Goal: Information Seeking & Learning: Learn about a topic

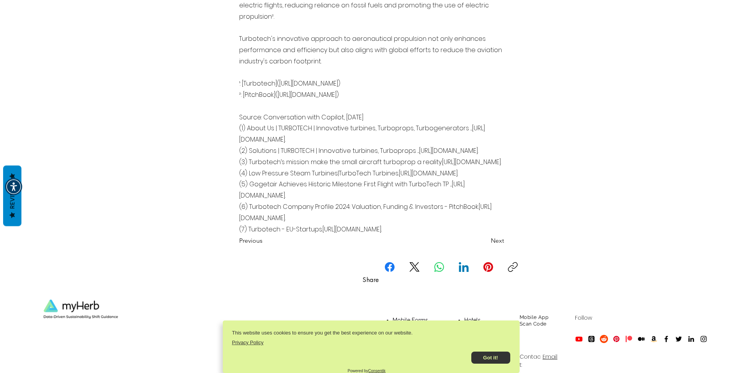
scroll to position [106, 0]
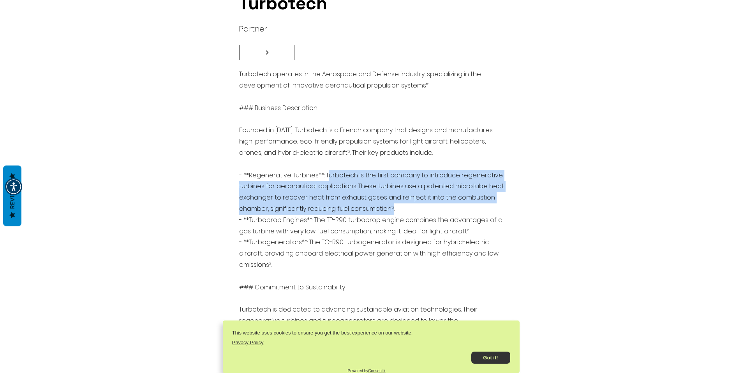
drag, startPoint x: 326, startPoint y: 175, endPoint x: 392, endPoint y: 207, distance: 73.3
click at [392, 207] on span "Turbotech operates in the Aerospace and Defense industry, specializing in the d…" at bounding box center [371, 371] width 265 height 603
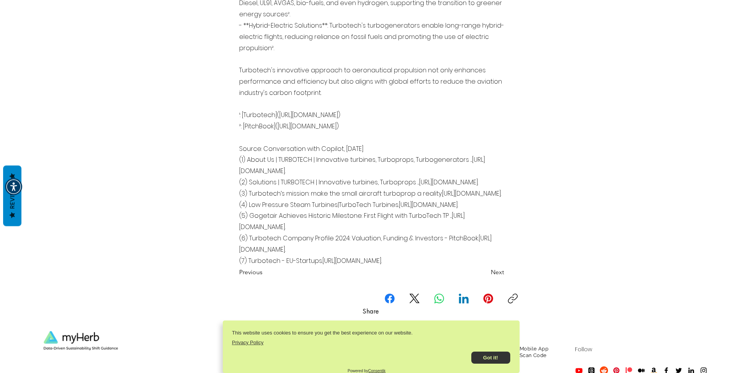
scroll to position [695, 0]
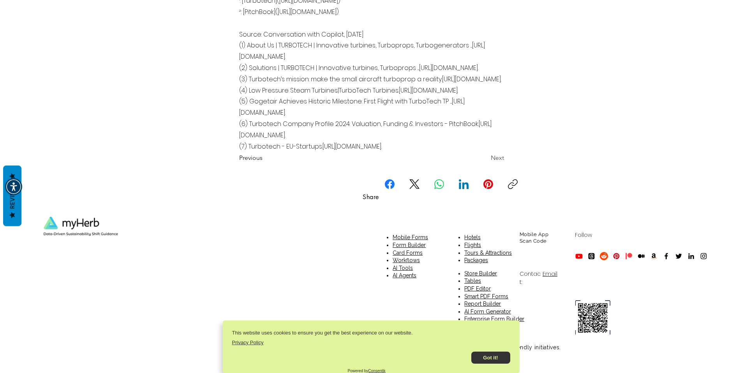
click at [496, 160] on span "Next" at bounding box center [497, 158] width 13 height 9
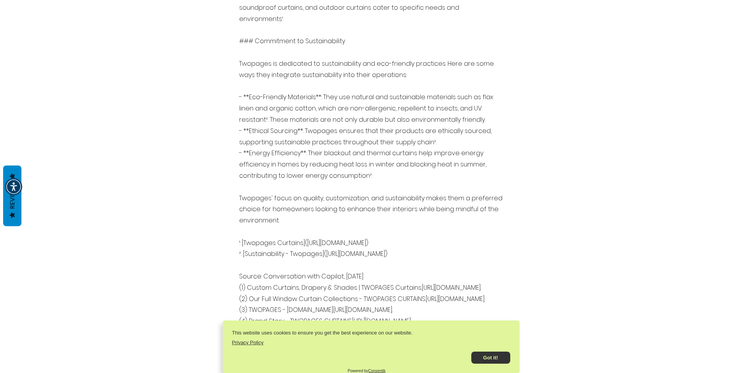
scroll to position [636, 0]
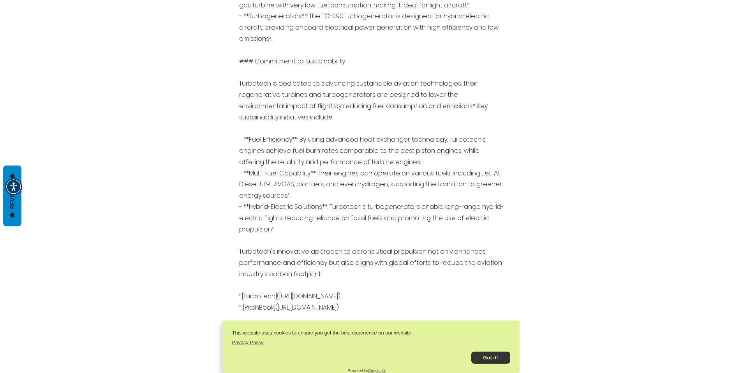
scroll to position [514, 0]
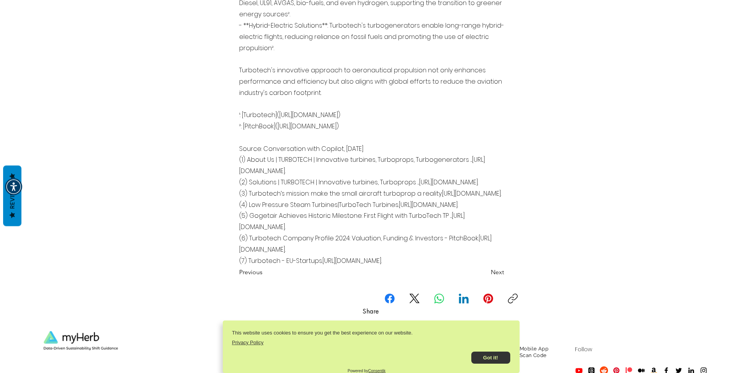
click at [319, 127] on link "[URL][DOMAIN_NAME])" at bounding box center [308, 126] width 61 height 9
